Goal: Transaction & Acquisition: Purchase product/service

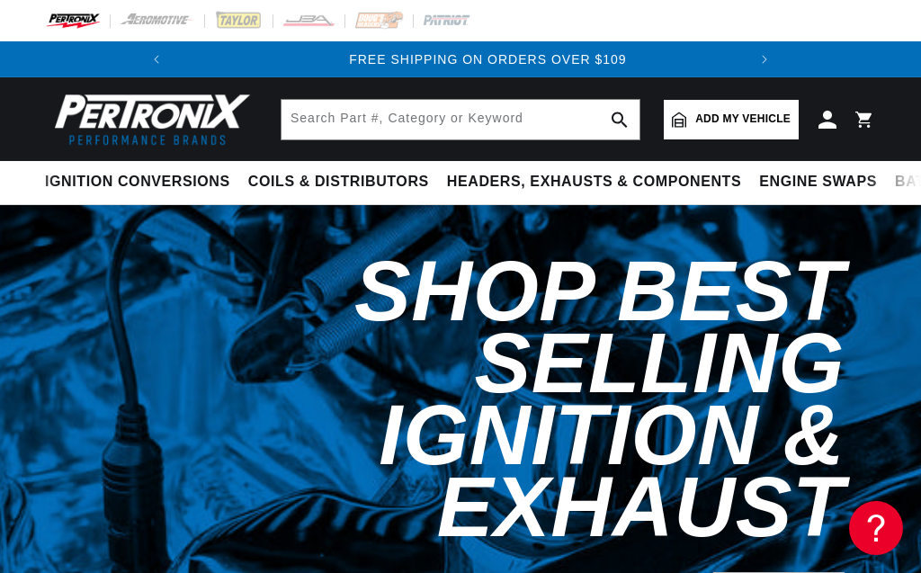
scroll to position [0, 546]
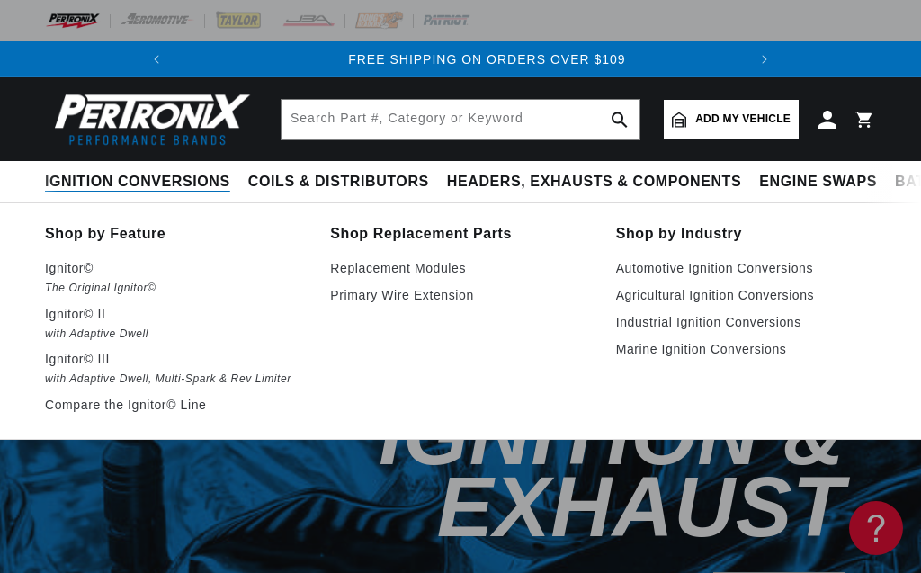
click at [158, 180] on span "Ignition Conversions" at bounding box center [137, 182] width 185 height 19
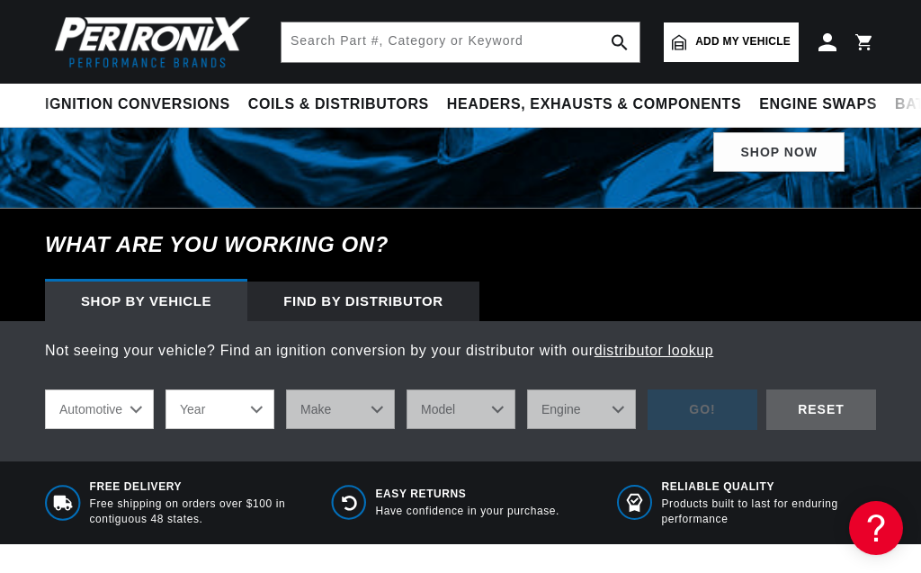
scroll to position [410, 0]
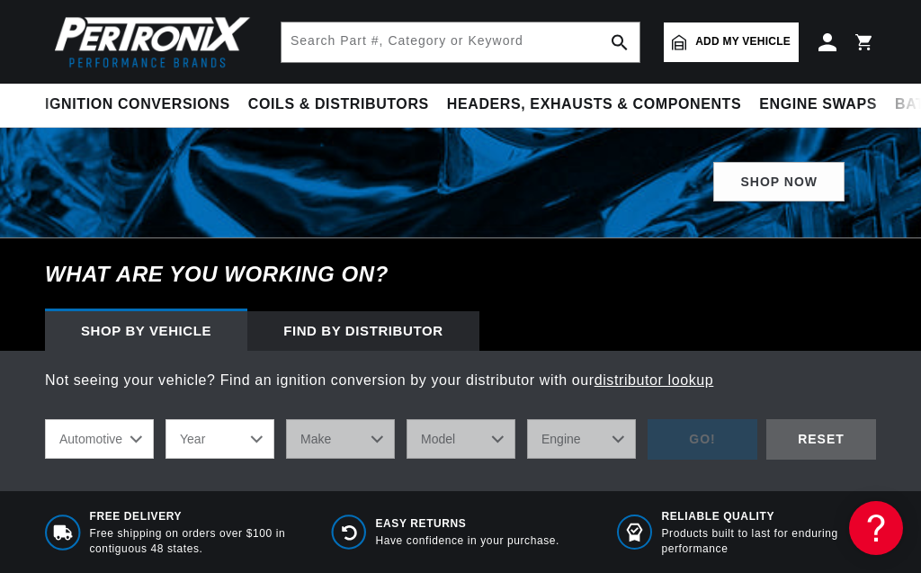
click at [165, 419] on select "Year 2024 2023 2022 2021 2020 2019 2018 2017 2016 2015 2014 2013 2012 2011 2010…" at bounding box center [219, 439] width 109 height 40
select select "1954"
click option "1954" at bounding box center [0, 0] width 0 height 0
select select "1954"
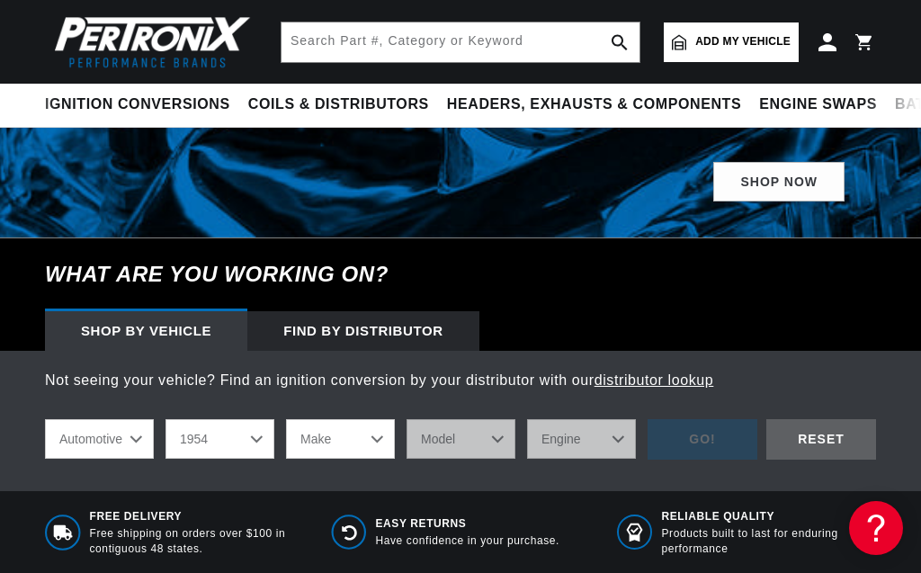
click at [286, 419] on select "Make Aston Martin Buick Cadillac Chevrolet Chrysler Dodge Ford GMC Healey Hillm…" at bounding box center [340, 439] width 109 height 40
select select "Ford"
click option "Ford" at bounding box center [0, 0] width 0 height 0
select select "Ford"
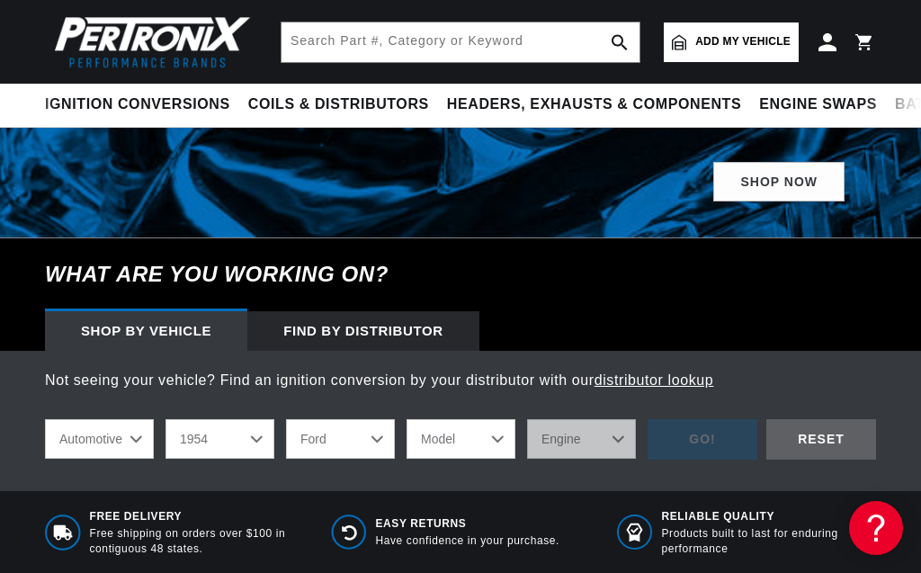
click at [406, 419] on select "Model Club Country Sedan Country Squire Courier Sedan Delivery Crestline Custom…" at bounding box center [460, 439] width 109 height 40
select select "F-100"
click option "F-100" at bounding box center [0, 0] width 0 height 0
select select "F-100"
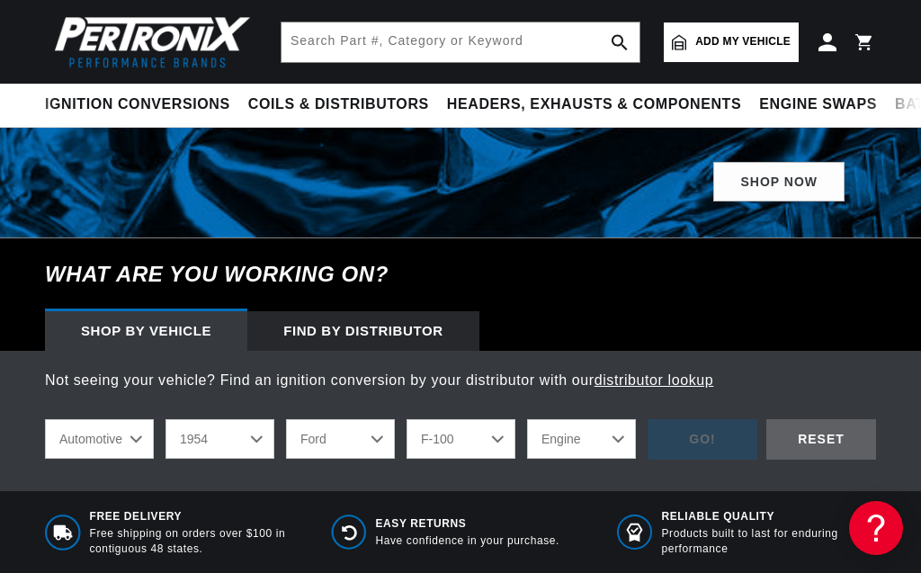
click at [527, 419] on select "Engine 3.7L 4.5L 4.8L" at bounding box center [581, 439] width 109 height 40
select select "4.5L"
click option "4.5L" at bounding box center [0, 0] width 0 height 0
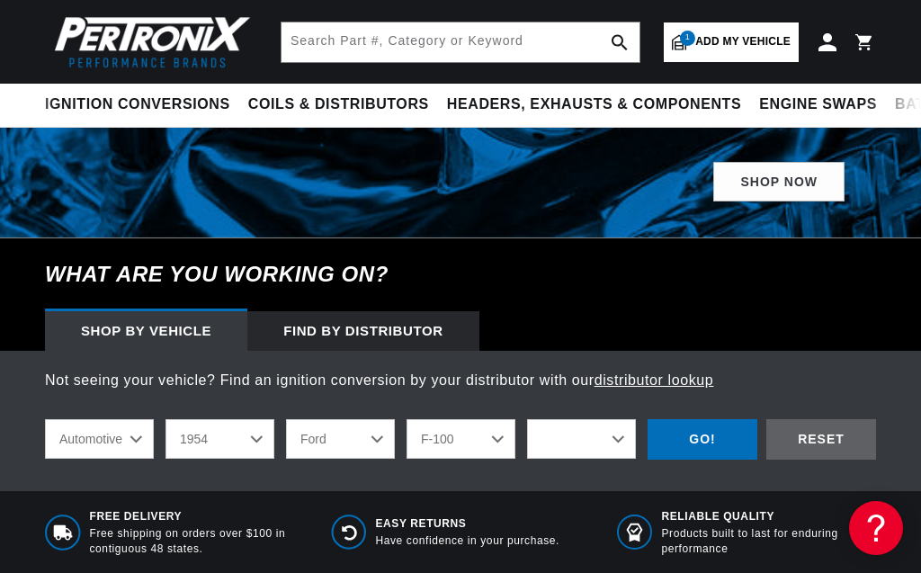
select select "4.5L"
click at [706, 419] on div "GO!" at bounding box center [702, 439] width 110 height 40
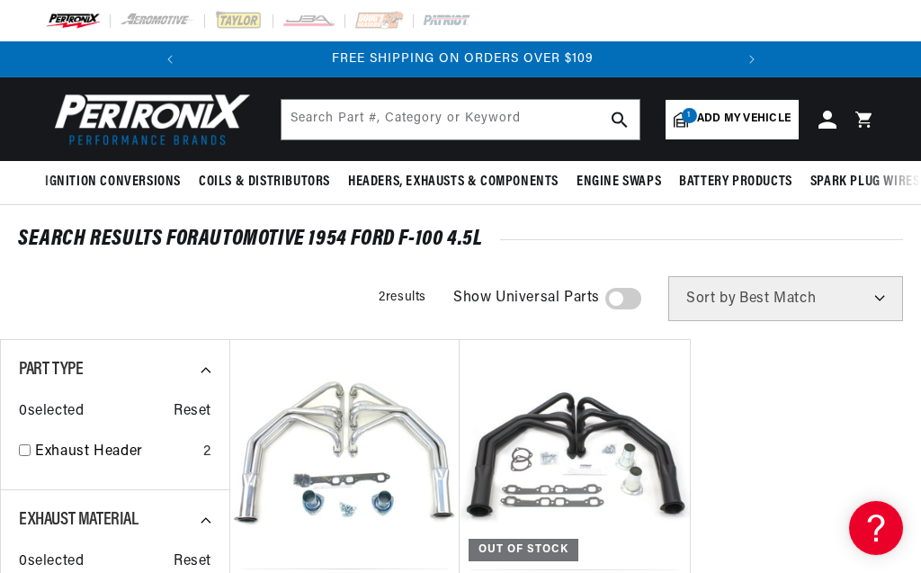
scroll to position [0, 546]
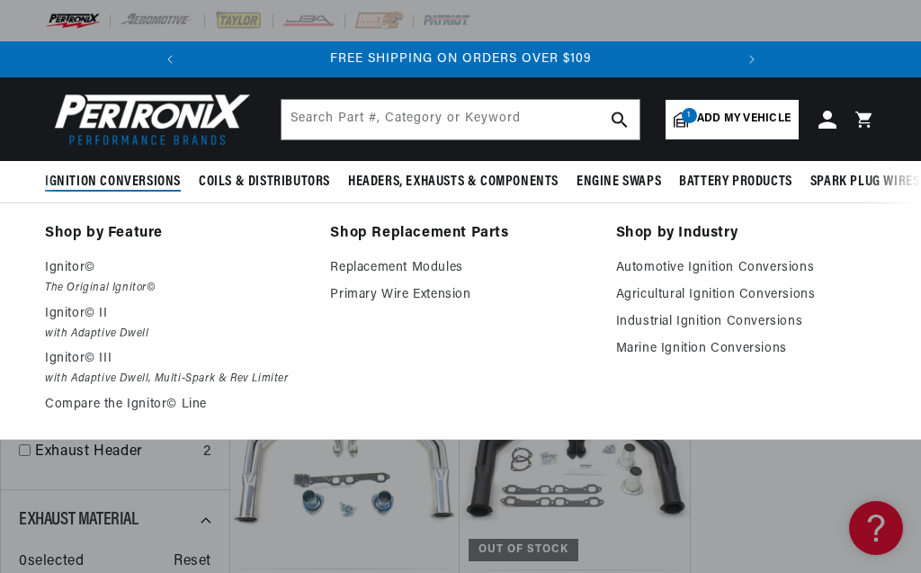
click at [108, 176] on span "Ignition Conversions" at bounding box center [113, 182] width 136 height 19
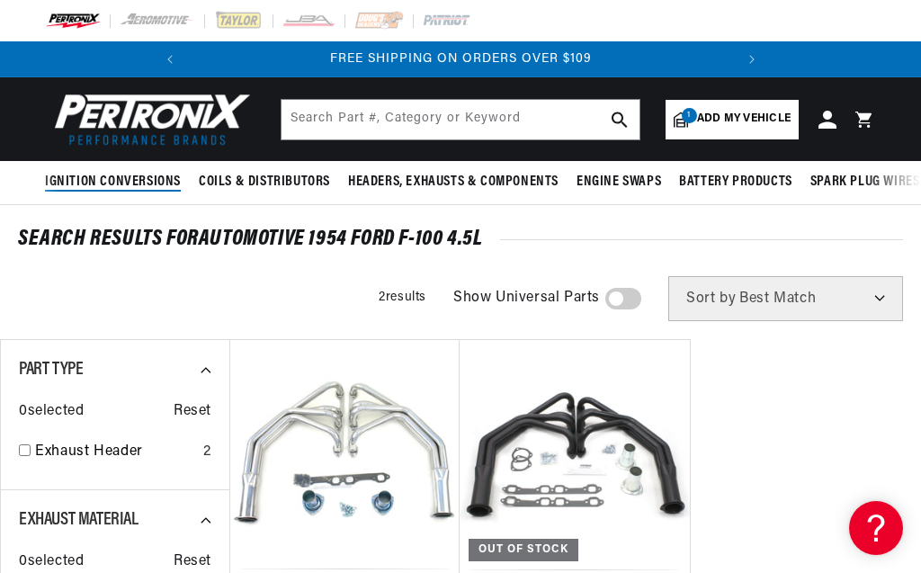
click at [108, 176] on span "Ignition Conversions" at bounding box center [113, 182] width 136 height 19
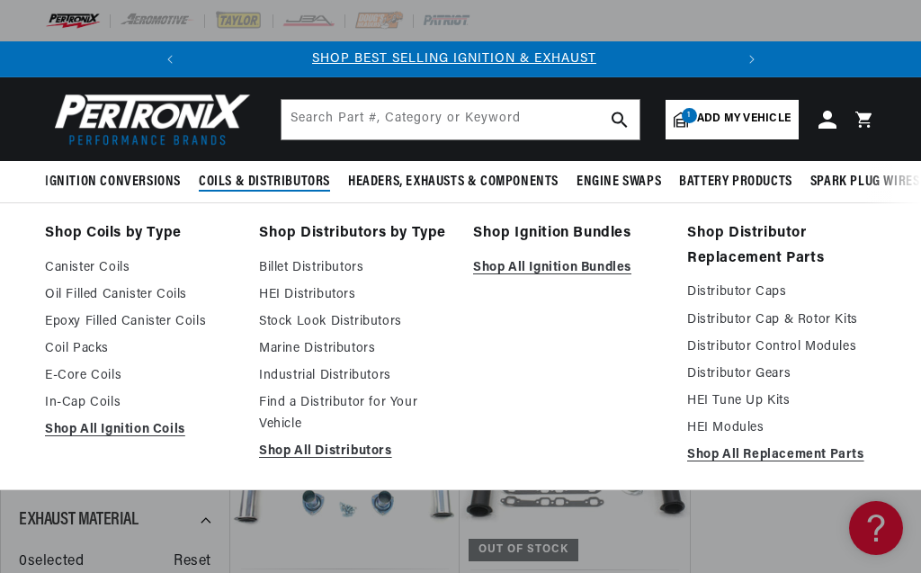
scroll to position [0, 0]
click at [175, 179] on polygon at bounding box center [168, 181] width 41 height 41
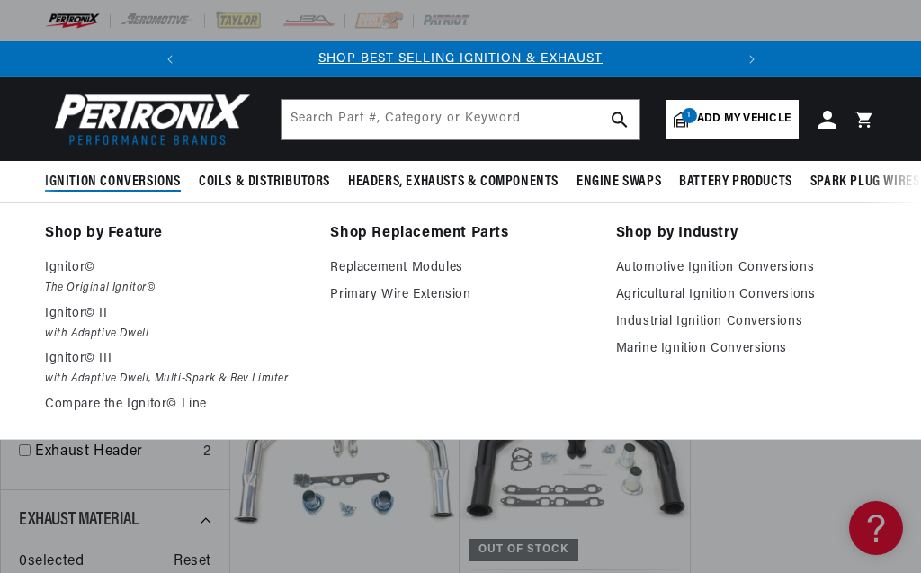
click at [150, 174] on span "Ignition Conversions" at bounding box center [113, 182] width 136 height 19
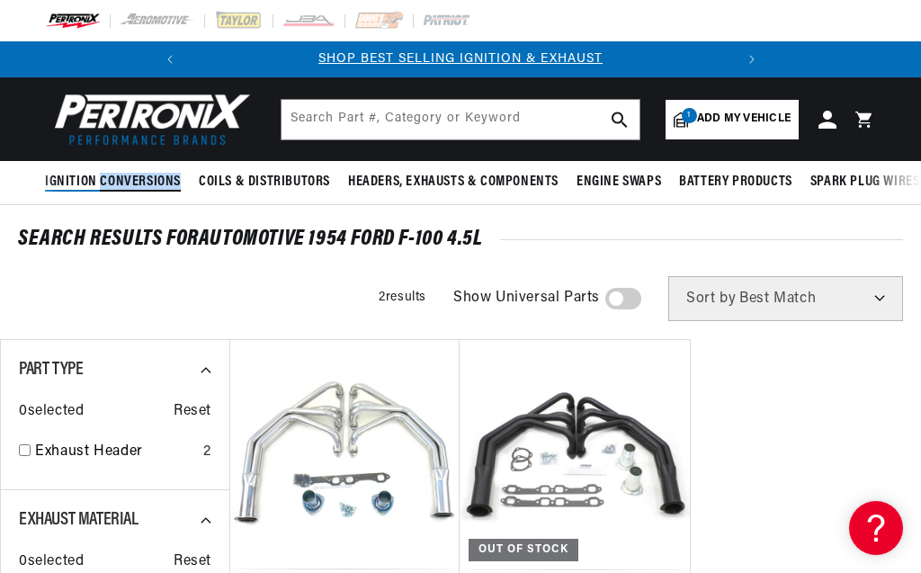
click at [150, 174] on span "Ignition Conversions" at bounding box center [113, 182] width 136 height 19
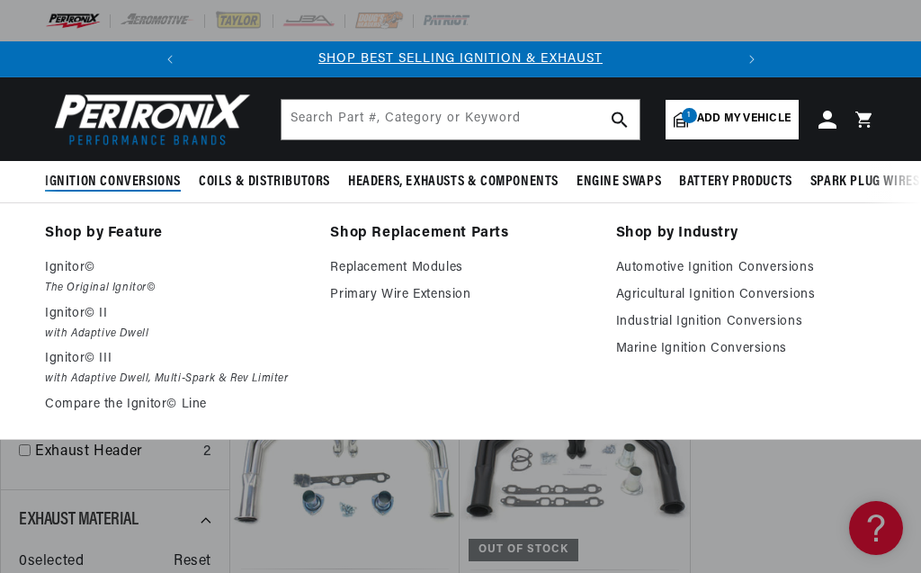
click at [150, 174] on span "Ignition Conversions" at bounding box center [113, 182] width 136 height 19
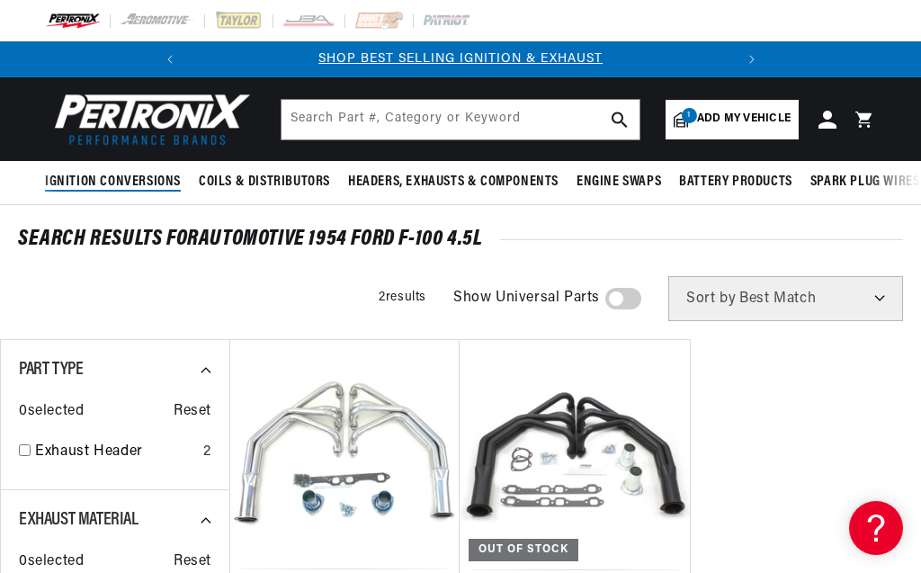
click at [150, 174] on span "Ignition Conversions" at bounding box center [113, 182] width 136 height 19
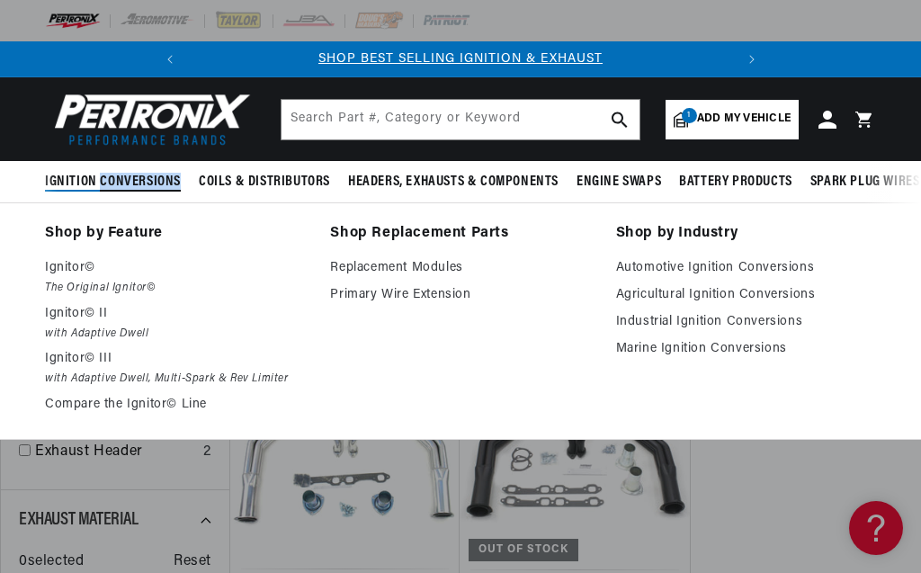
click at [150, 174] on span "Ignition Conversions" at bounding box center [113, 182] width 136 height 19
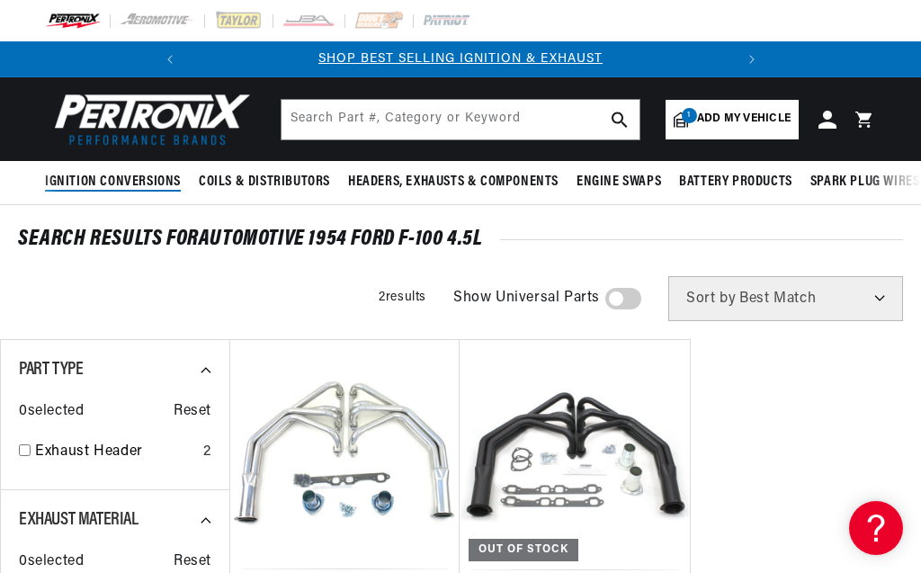
click at [150, 174] on span "Ignition Conversions" at bounding box center [113, 182] width 136 height 19
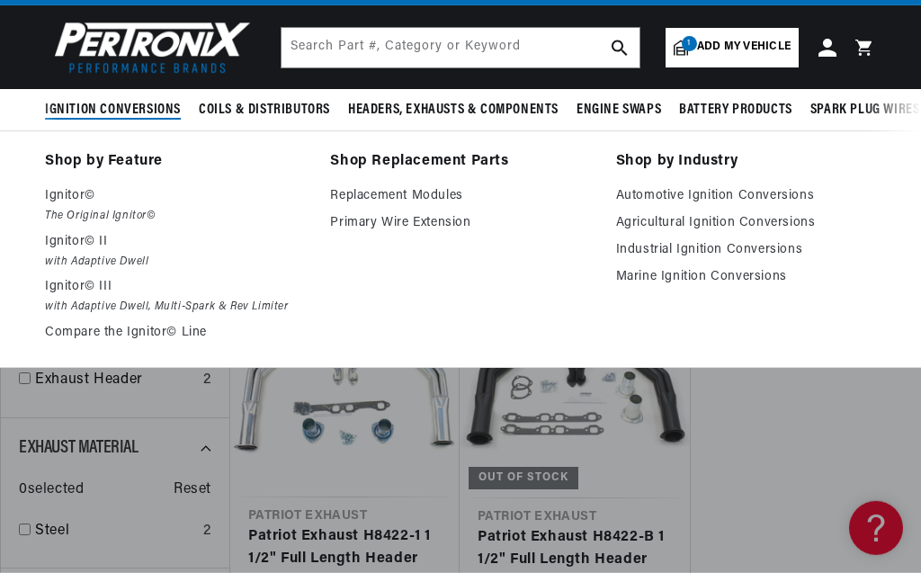
scroll to position [102, 0]
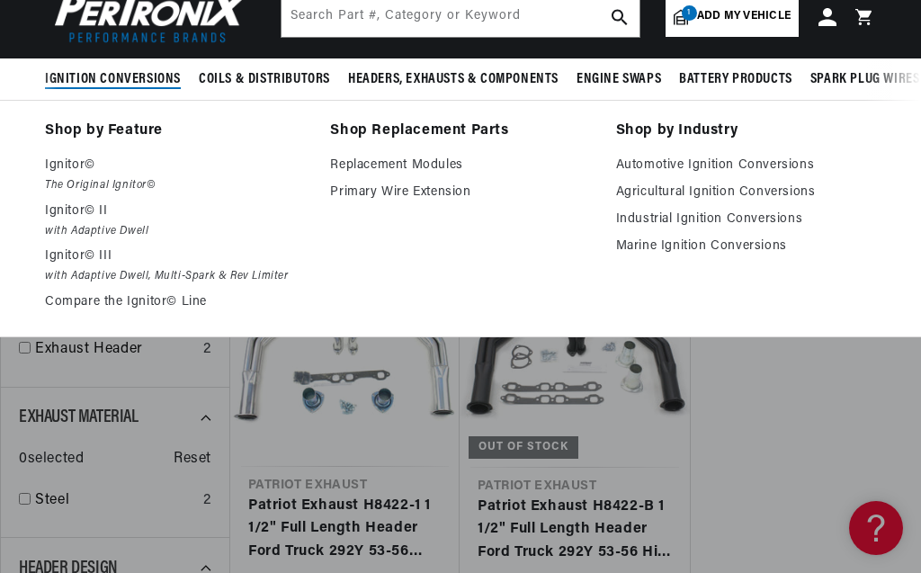
click at [110, 174] on p "Ignitor©" at bounding box center [175, 166] width 260 height 22
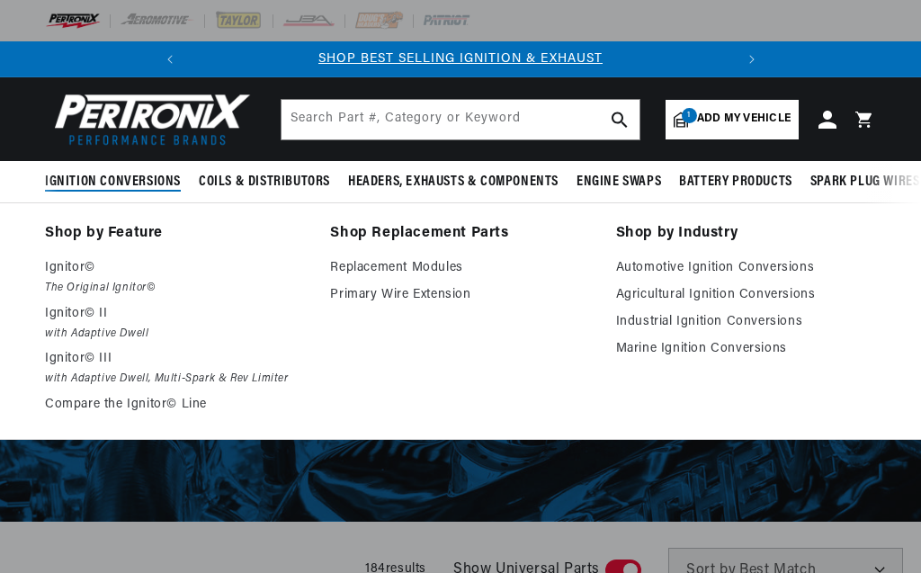
select select "1954"
select select "Ford"
select select "F-100"
select select "4.5L"
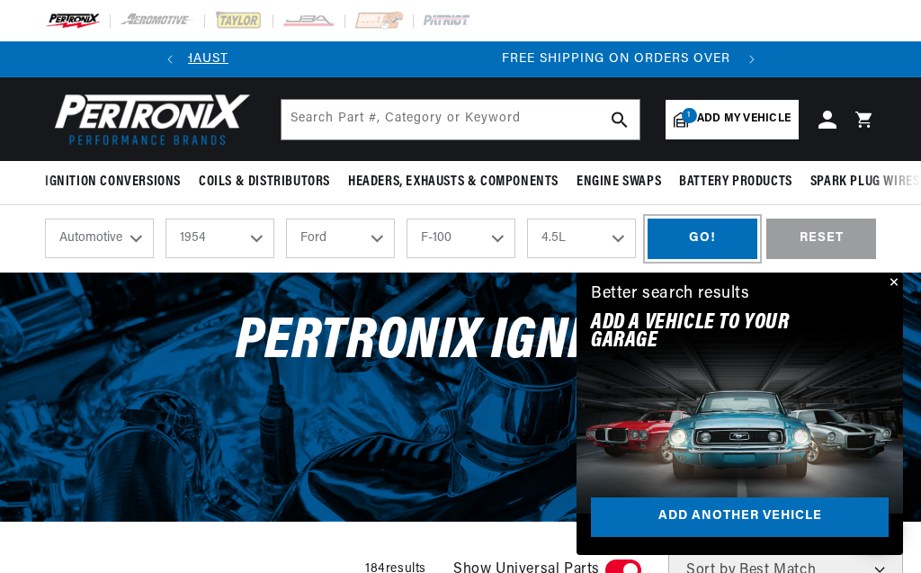
click at [693, 234] on div "GO!" at bounding box center [702, 238] width 110 height 40
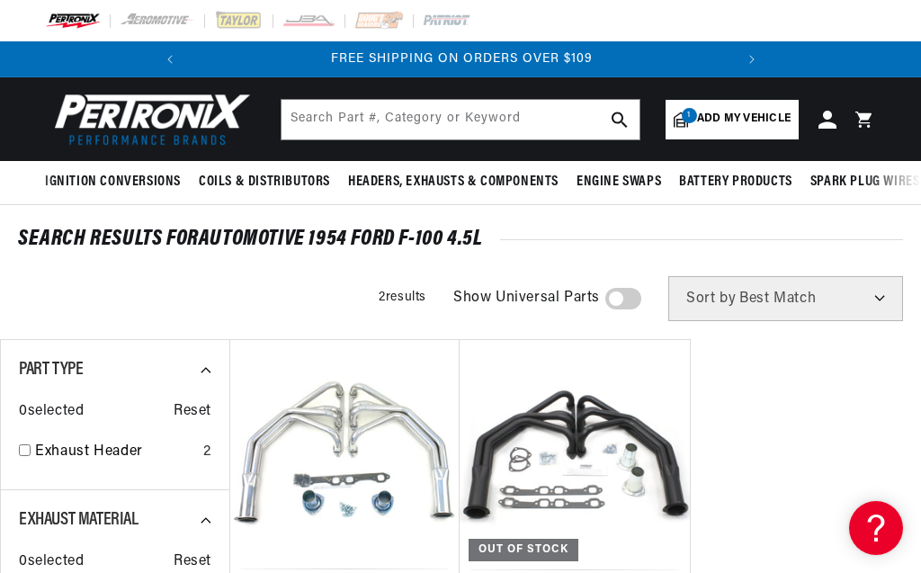
scroll to position [0, 546]
